Goal: Task Accomplishment & Management: Use online tool/utility

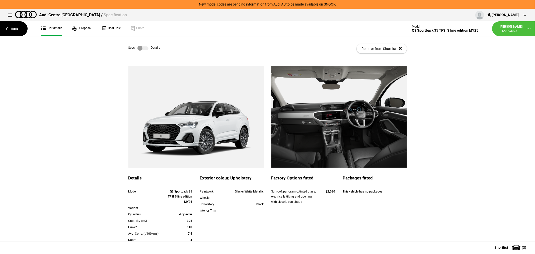
click at [479, 85] on div "Details Model Q3 Sportback 35 TFSI S line edition MY25 Variant Cylinders 4 cyli…" at bounding box center [267, 197] width 535 height 262
click at [13, 27] on link "Back" at bounding box center [14, 28] width 28 height 15
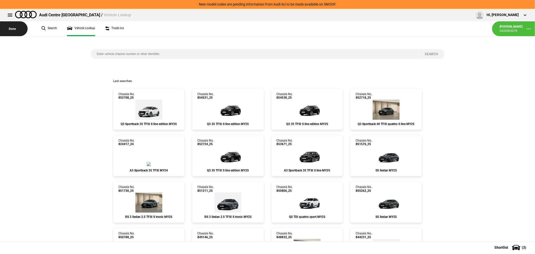
click at [13, 27] on button "Done" at bounding box center [14, 28] width 28 height 15
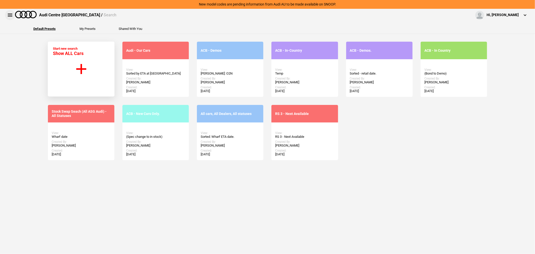
click at [9, 16] on button at bounding box center [10, 15] width 10 height 10
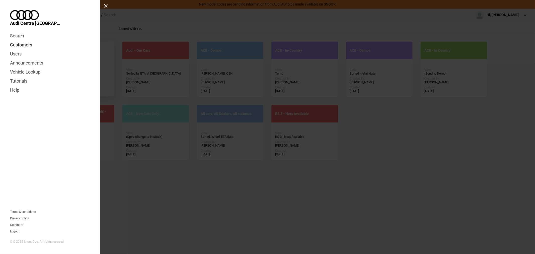
click at [24, 40] on link "Customers" at bounding box center [50, 44] width 80 height 9
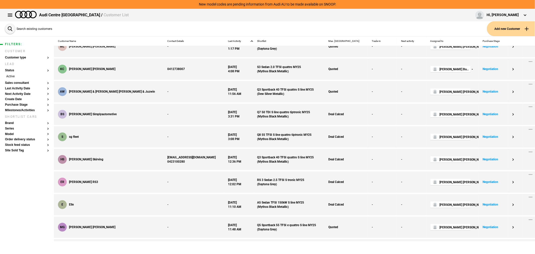
scroll to position [473, 0]
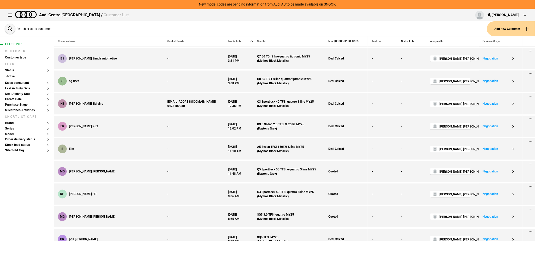
click at [517, 28] on button "Add new Customer" at bounding box center [511, 28] width 48 height 15
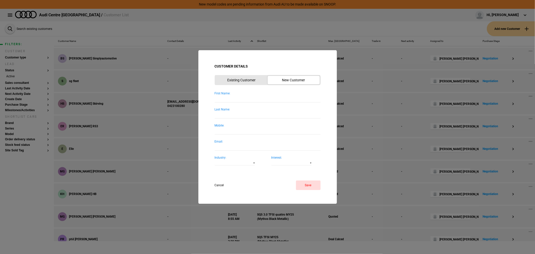
click at [248, 100] on input "First Name:" at bounding box center [268, 99] width 106 height 7
type input "Larissa"
type input "Pankowski"
click at [305, 187] on button "Save" at bounding box center [308, 185] width 25 height 10
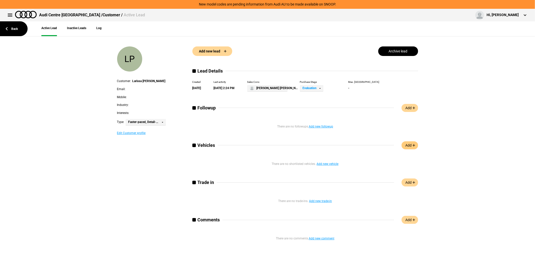
click at [407, 143] on link "Add" at bounding box center [409, 145] width 17 height 8
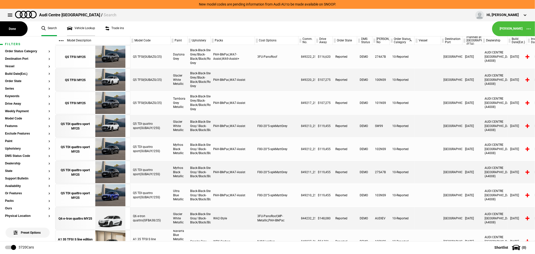
click at [79, 26] on link "Vehicle Lookup" at bounding box center [81, 28] width 28 height 15
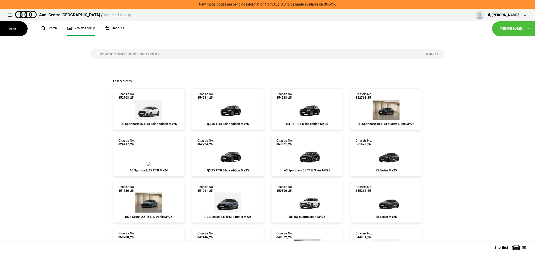
click at [141, 53] on input "search" at bounding box center [255, 54] width 328 height 10
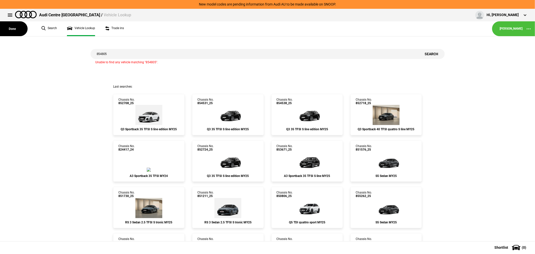
click at [111, 56] on input "854805" at bounding box center [255, 54] width 328 height 10
click at [119, 55] on input "854806" at bounding box center [255, 54] width 328 height 10
type input "852162"
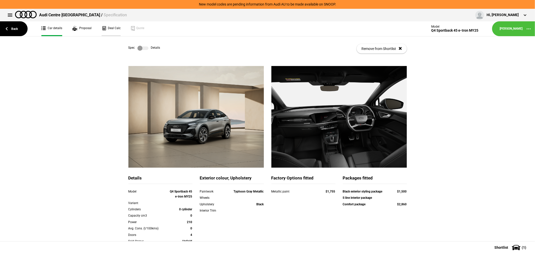
click at [112, 29] on link "Deal Calc" at bounding box center [111, 28] width 19 height 15
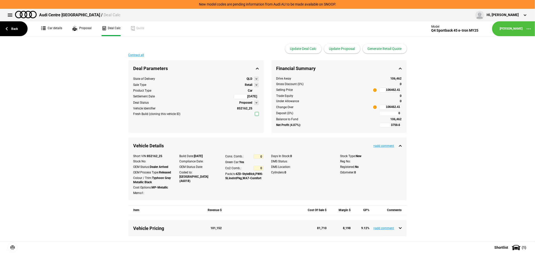
click at [382, 108] on input "106462.41" at bounding box center [390, 107] width 23 height 5
type input "106462.41"
type input "-5521.31"
click at [431, 93] on div "Contract all Deal Parameters Proposed State of Delivery QLD Sale Type Retail Pr…" at bounding box center [267, 235] width 535 height 365
type input "94000"
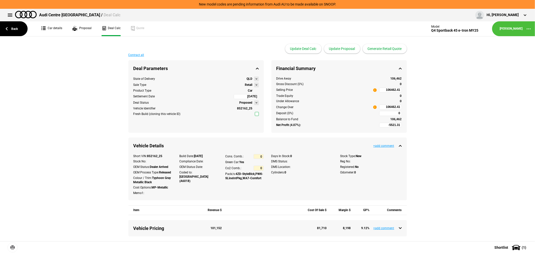
type input "94000"
click at [58, 28] on link "Car details" at bounding box center [51, 28] width 21 height 15
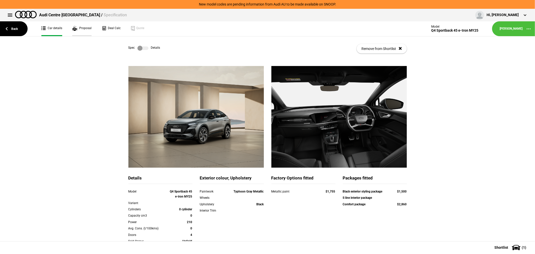
click at [84, 29] on link "Proposal" at bounding box center [81, 28] width 19 height 15
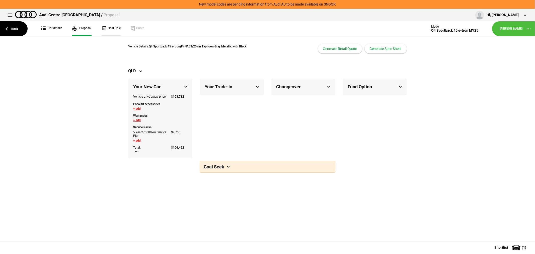
click at [109, 28] on link "Deal Calc" at bounding box center [111, 28] width 19 height 15
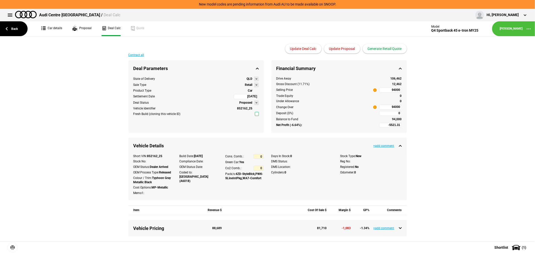
click at [255, 84] on button at bounding box center [256, 85] width 5 height 5
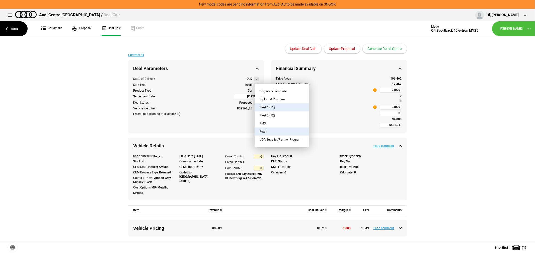
click at [280, 107] on button "Fleet 1 (F1)" at bounding box center [282, 107] width 54 height 8
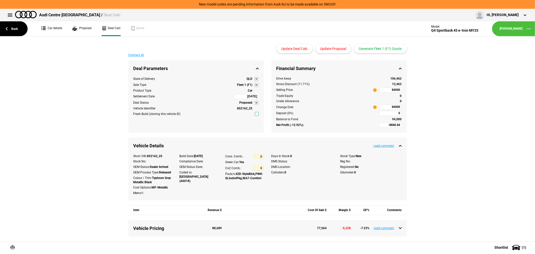
type input "-11666.94"
type input "77125.62"
type input "-14166.94"
click at [385, 50] on button "Generate Fleet 1 (F1) Quote" at bounding box center [380, 49] width 53 height 10
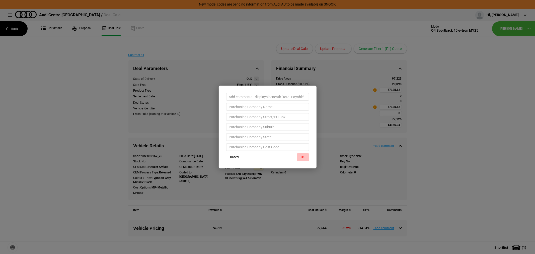
click at [302, 156] on button "OK" at bounding box center [303, 157] width 12 height 8
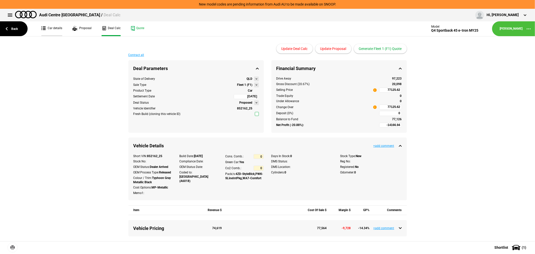
click at [53, 29] on link "Car details" at bounding box center [51, 28] width 21 height 15
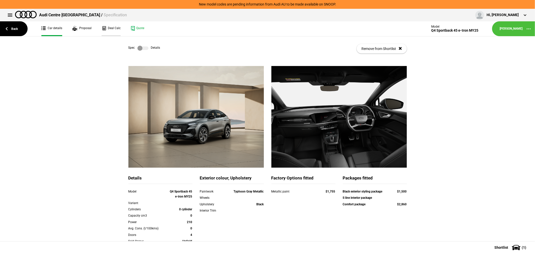
click at [107, 26] on link "Deal Calc" at bounding box center [111, 28] width 19 height 15
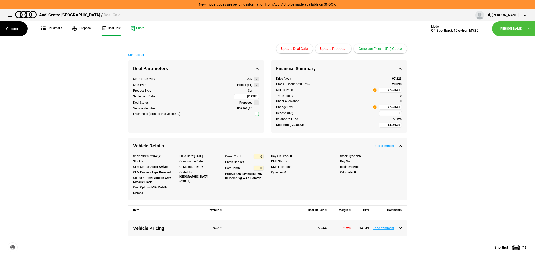
click at [382, 91] on input "77125.62" at bounding box center [390, 90] width 23 height 5
type input "102000"
type input "6745.5"
type input "102000"
click at [335, 48] on button "Update Proposal" at bounding box center [333, 49] width 36 height 10
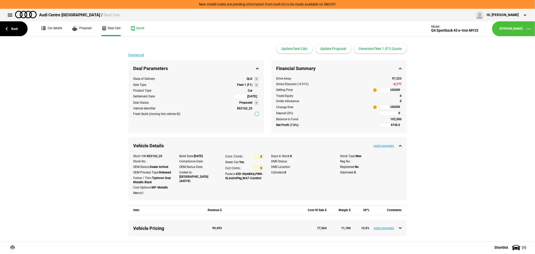
click at [254, 84] on button at bounding box center [256, 85] width 5 height 5
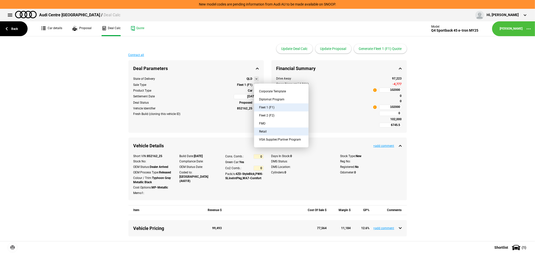
click at [270, 131] on button "Retail" at bounding box center [281, 131] width 54 height 8
type input "12891.13"
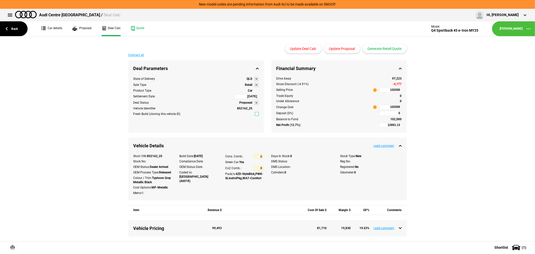
type input "123095.5"
type input "15391.13"
click at [13, 26] on link "Back" at bounding box center [14, 28] width 28 height 15
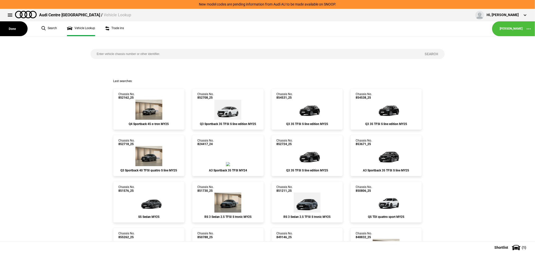
click at [144, 51] on input "search" at bounding box center [255, 54] width 328 height 10
type input "852162"
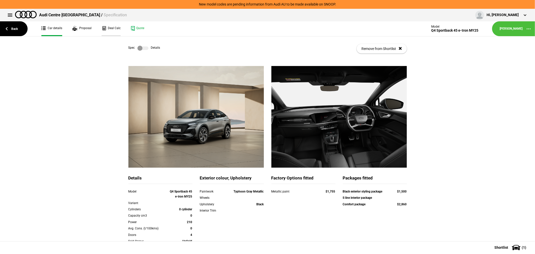
click at [110, 29] on link "Deal Calc" at bounding box center [111, 28] width 19 height 15
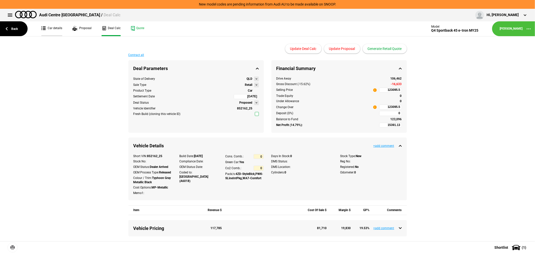
click at [59, 28] on link "Car details" at bounding box center [51, 28] width 21 height 15
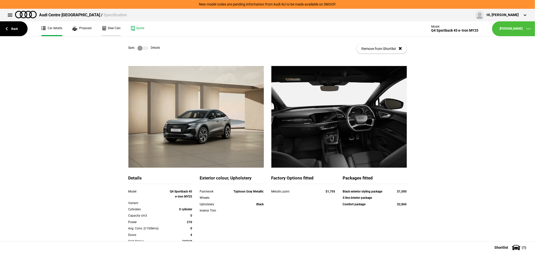
click at [113, 25] on link "Deal Calc" at bounding box center [111, 28] width 19 height 15
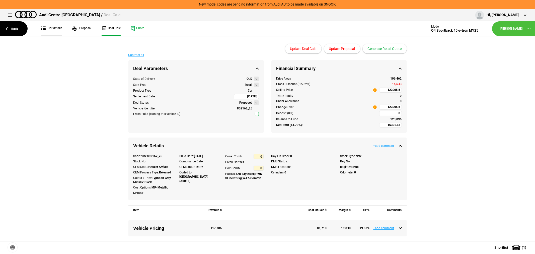
click at [56, 27] on link "Car details" at bounding box center [51, 28] width 21 height 15
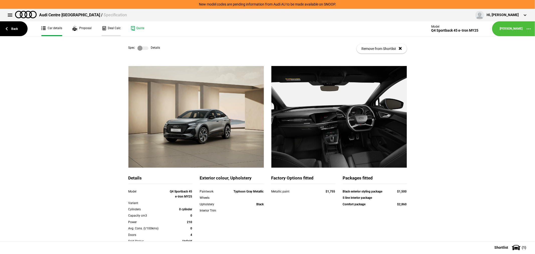
click at [114, 26] on link "Deal Calc" at bounding box center [111, 28] width 19 height 15
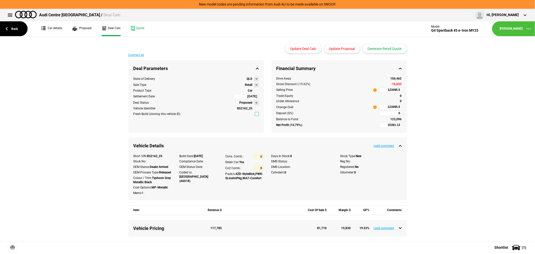
click at [382, 90] on input "123095.5" at bounding box center [390, 90] width 23 height 5
type input "106462"
type input "3759.32"
type input "106462"
click at [344, 49] on button "Update Proposal" at bounding box center [342, 49] width 36 height 10
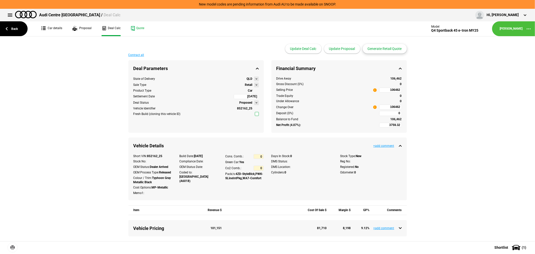
click at [384, 47] on button "Generate Retail Quote" at bounding box center [385, 49] width 44 height 10
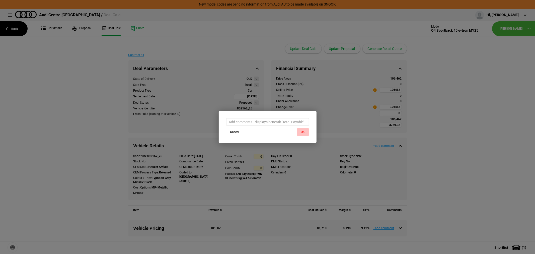
click at [305, 129] on button "OK" at bounding box center [303, 132] width 12 height 8
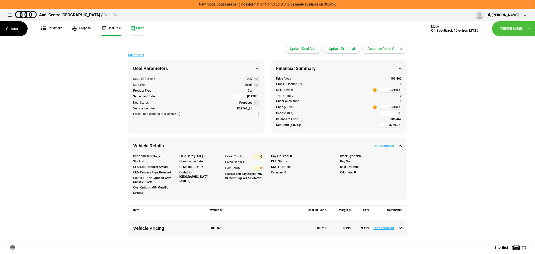
click at [137, 26] on link "Quote" at bounding box center [138, 28] width 14 height 15
click at [16, 25] on link "Back" at bounding box center [14, 28] width 28 height 15
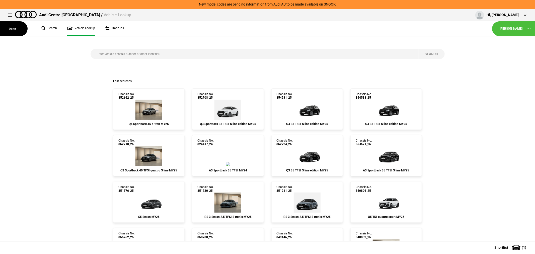
click at [135, 56] on input "search" at bounding box center [255, 54] width 328 height 10
paste input "849664"
type input "849664"
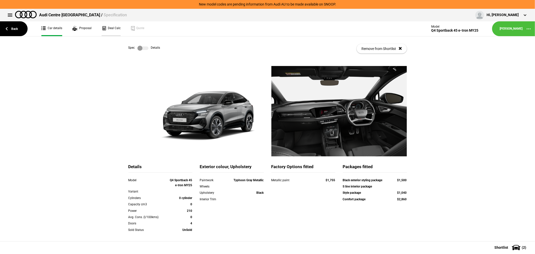
click at [117, 29] on link "Deal Calc" at bounding box center [111, 28] width 19 height 15
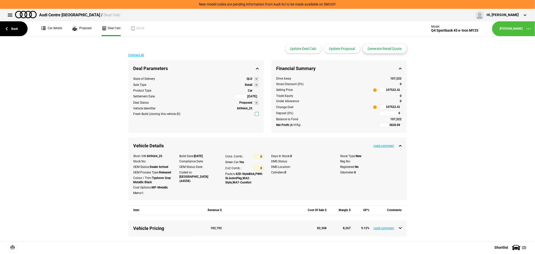
click at [382, 50] on button "Generate Retail Quote" at bounding box center [385, 49] width 44 height 10
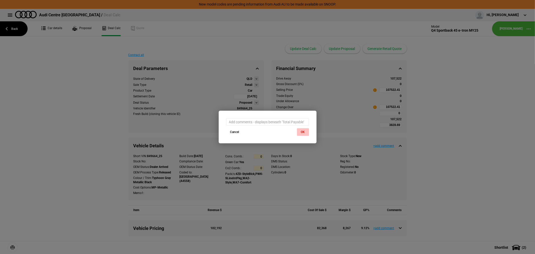
click at [300, 132] on button "OK" at bounding box center [303, 132] width 12 height 8
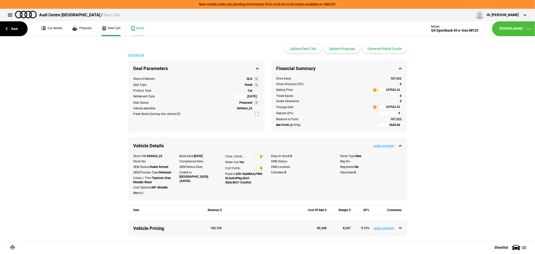
click at [137, 26] on link "Quote" at bounding box center [138, 28] width 14 height 15
click at [14, 26] on link "Back" at bounding box center [14, 28] width 28 height 15
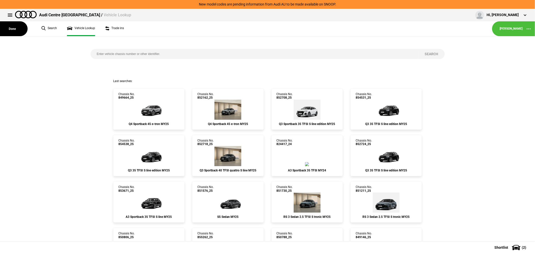
click at [14, 26] on button "Done" at bounding box center [14, 28] width 28 height 15
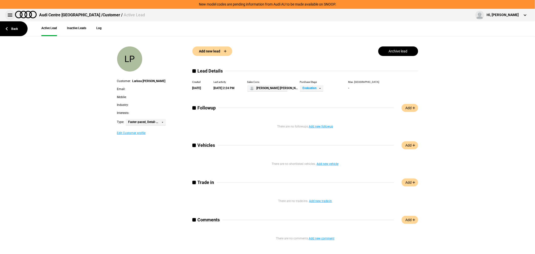
click at [10, 12] on button at bounding box center [10, 15] width 10 height 10
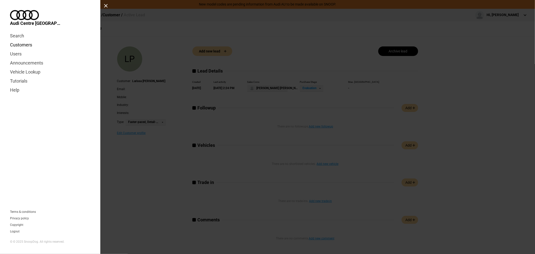
click at [17, 40] on link "Customers" at bounding box center [50, 44] width 80 height 9
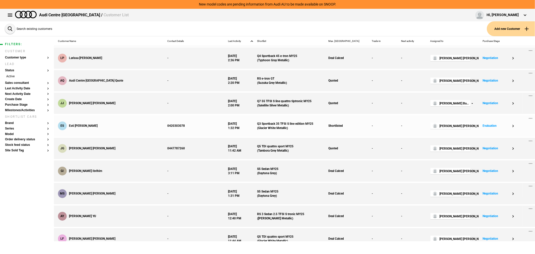
click at [368, 127] on div "-" at bounding box center [382, 125] width 29 height 21
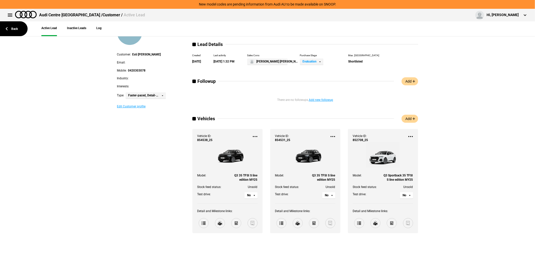
scroll to position [56, 0]
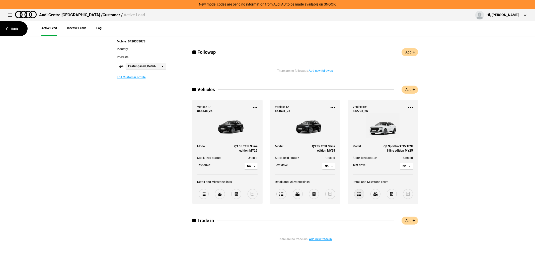
click at [356, 196] on link at bounding box center [359, 194] width 10 height 10
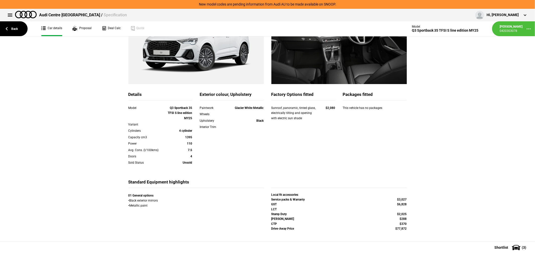
scroll to position [87, 0]
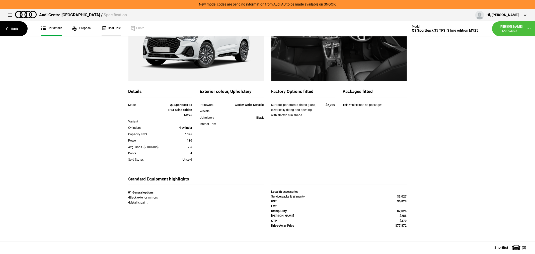
click at [112, 26] on link "Deal Calc" at bounding box center [111, 28] width 19 height 15
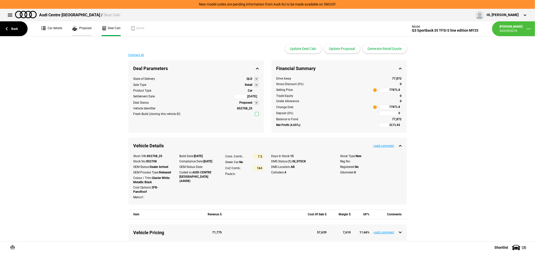
click at [79, 28] on link "Proposal" at bounding box center [81, 28] width 19 height 15
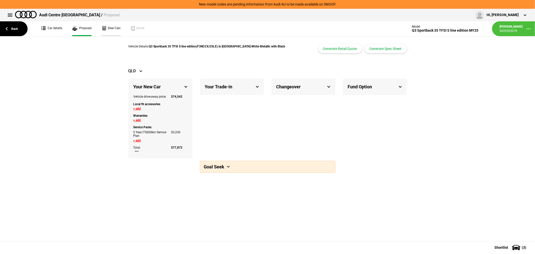
click at [109, 24] on link "Deal Calc" at bounding box center [111, 28] width 19 height 15
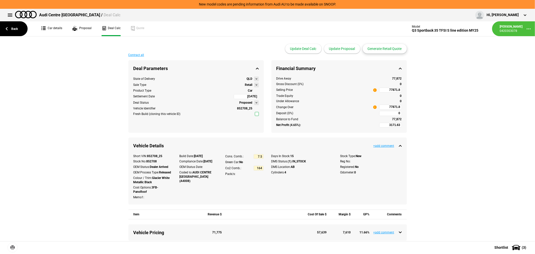
click at [387, 49] on button "Generate Retail Quote" at bounding box center [385, 49] width 44 height 10
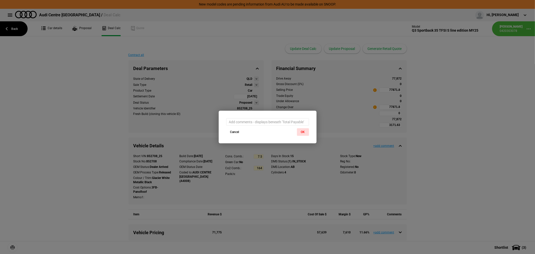
drag, startPoint x: 302, startPoint y: 132, endPoint x: 272, endPoint y: 115, distance: 34.9
click at [302, 132] on button "OK" at bounding box center [303, 132] width 12 height 8
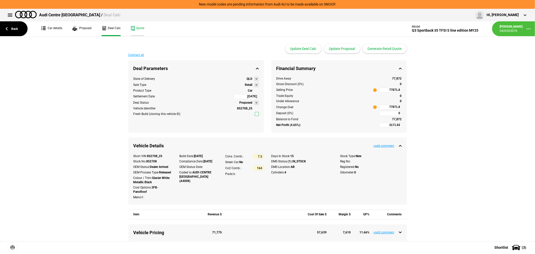
click at [138, 28] on link "Quote" at bounding box center [138, 28] width 14 height 15
